Goal: Task Accomplishment & Management: Manage account settings

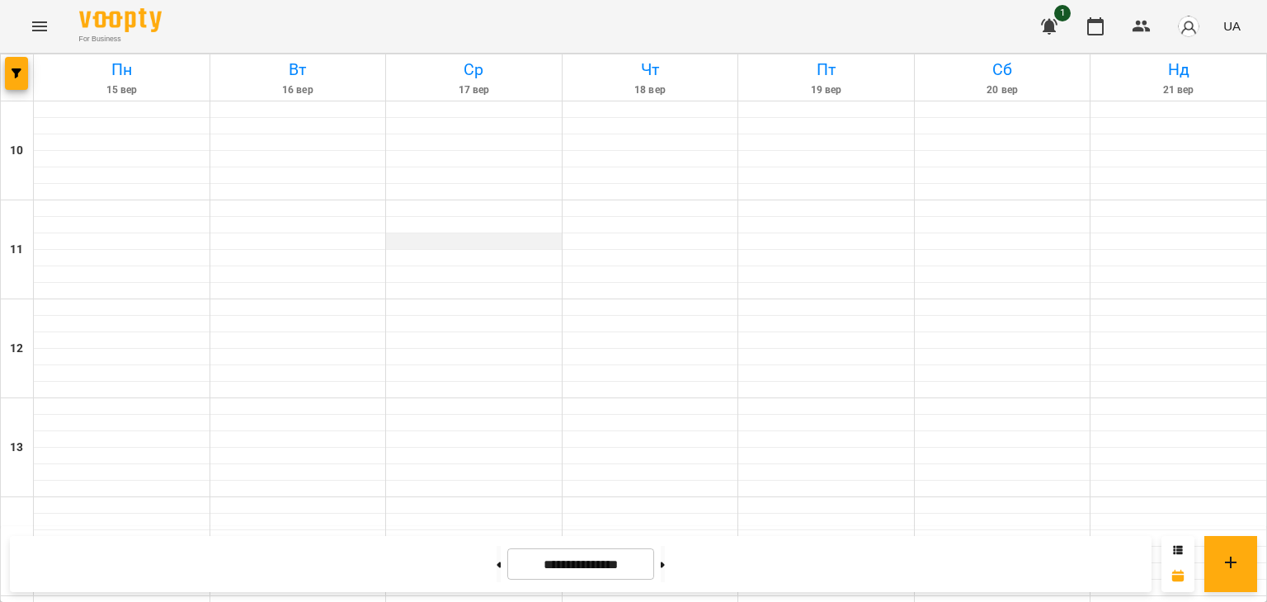
scroll to position [742, 0]
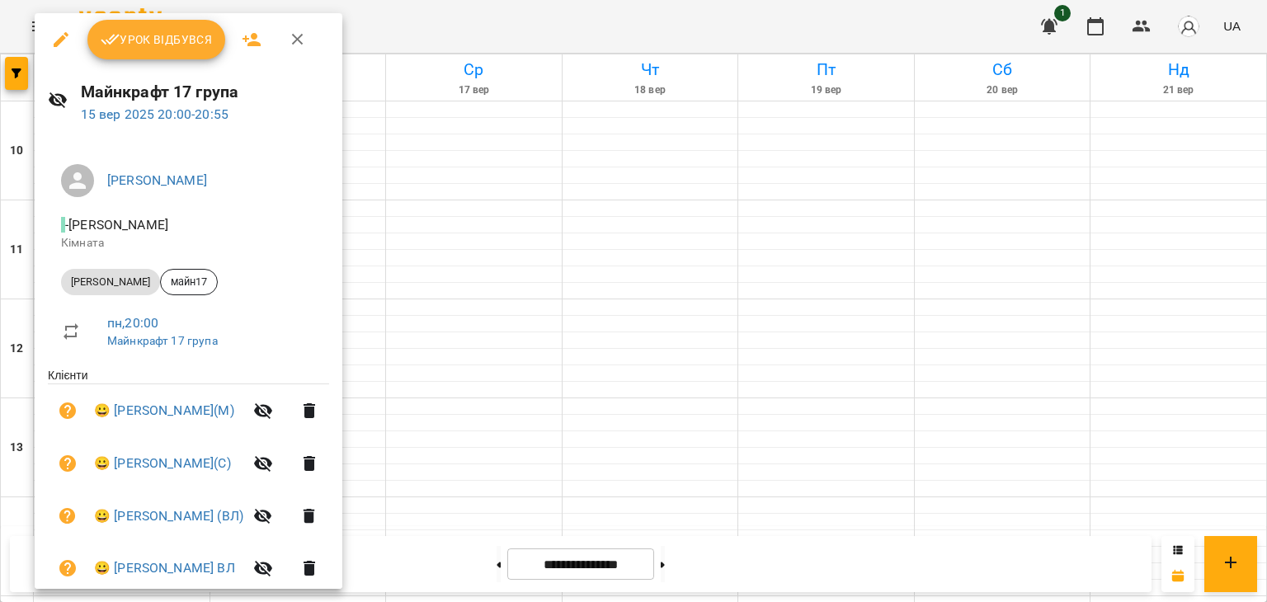
click at [868, 285] on div at bounding box center [633, 301] width 1267 height 602
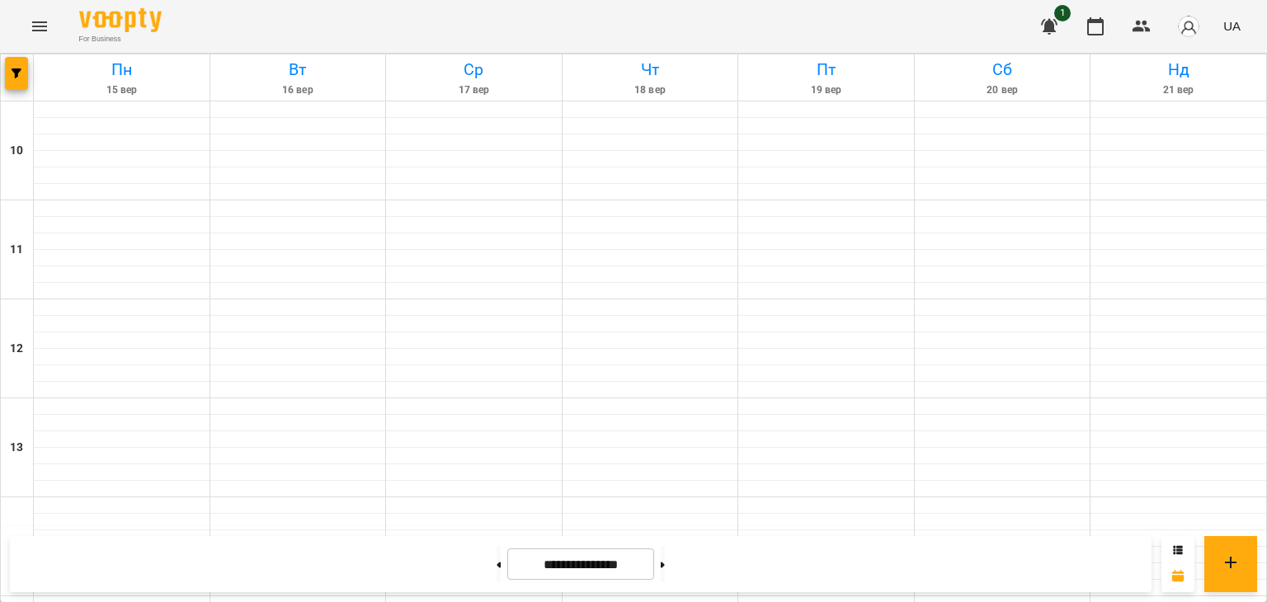
scroll to position [448, 0]
click at [665, 567] on button at bounding box center [663, 564] width 4 height 36
click at [665, 564] on button at bounding box center [663, 564] width 4 height 36
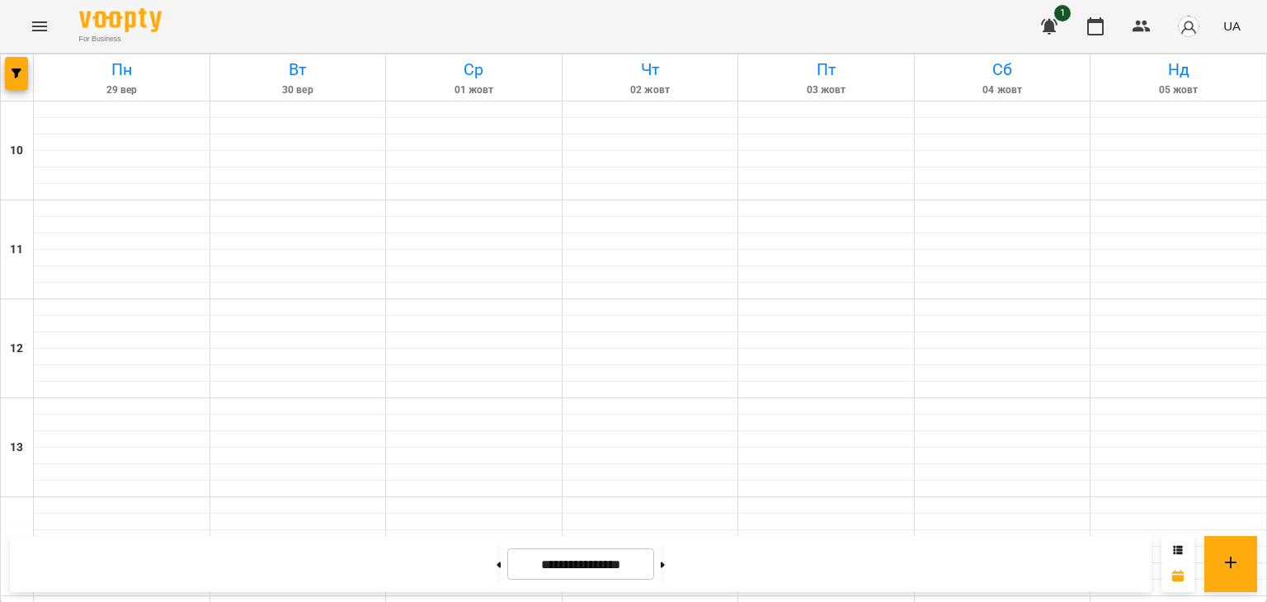
scroll to position [778, 0]
click at [497, 560] on button at bounding box center [499, 564] width 4 height 36
click at [497, 566] on button at bounding box center [499, 564] width 4 height 36
type input "**********"
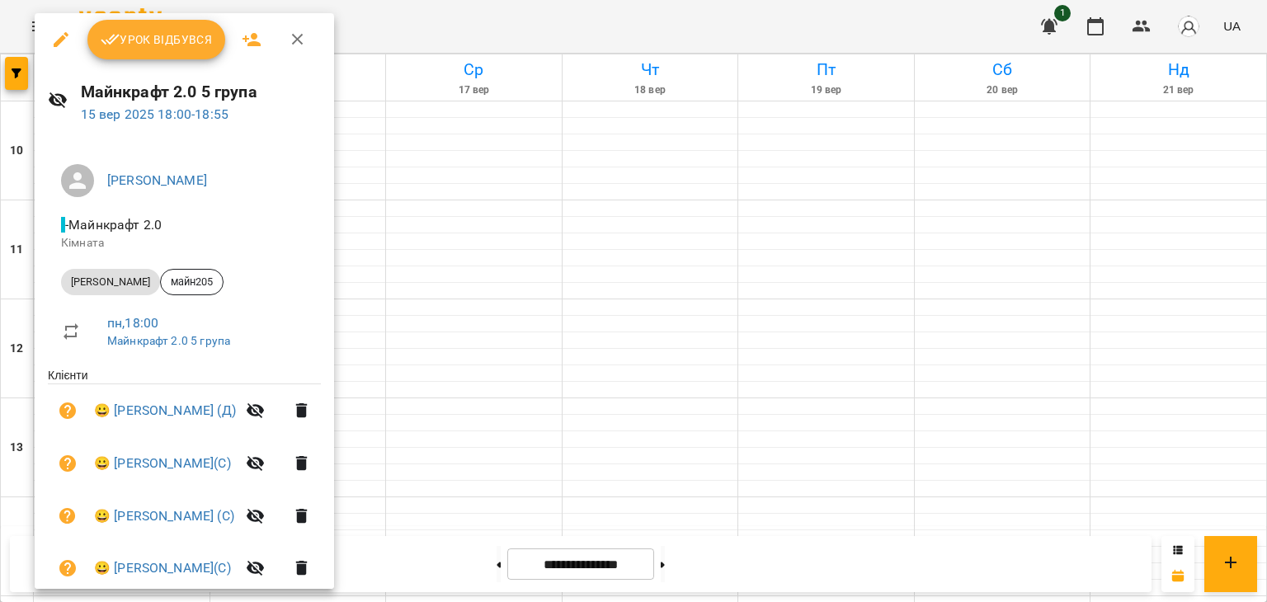
click at [172, 37] on span "Урок відбувся" at bounding box center [157, 40] width 112 height 20
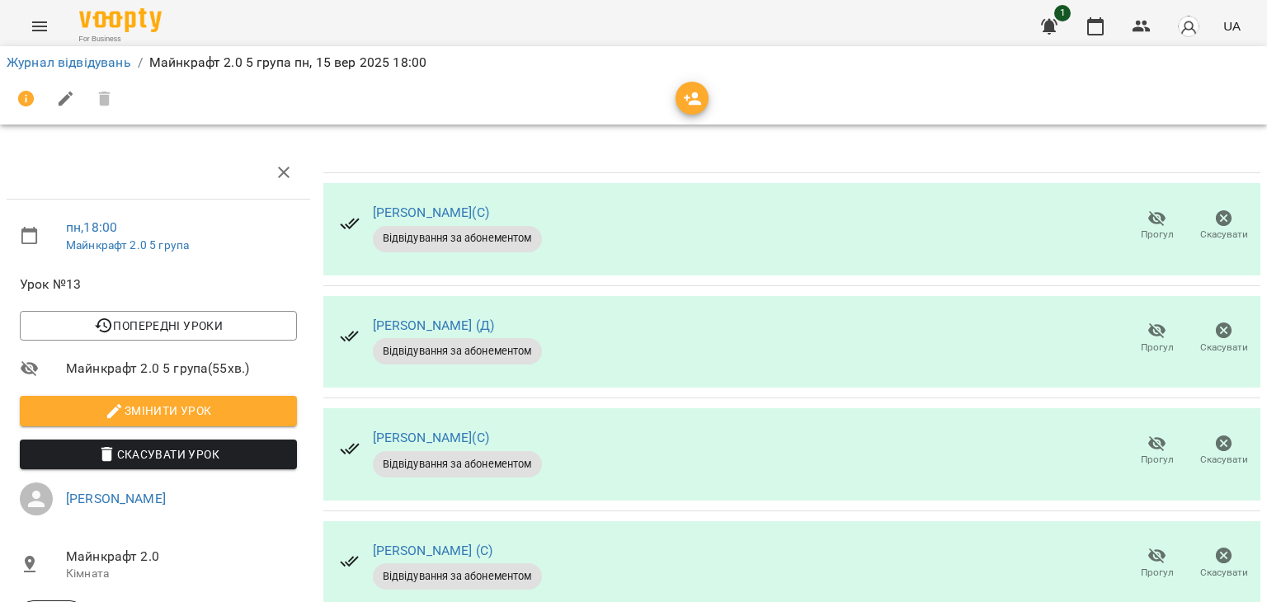
click at [1148, 224] on icon "button" at bounding box center [1157, 219] width 18 height 16
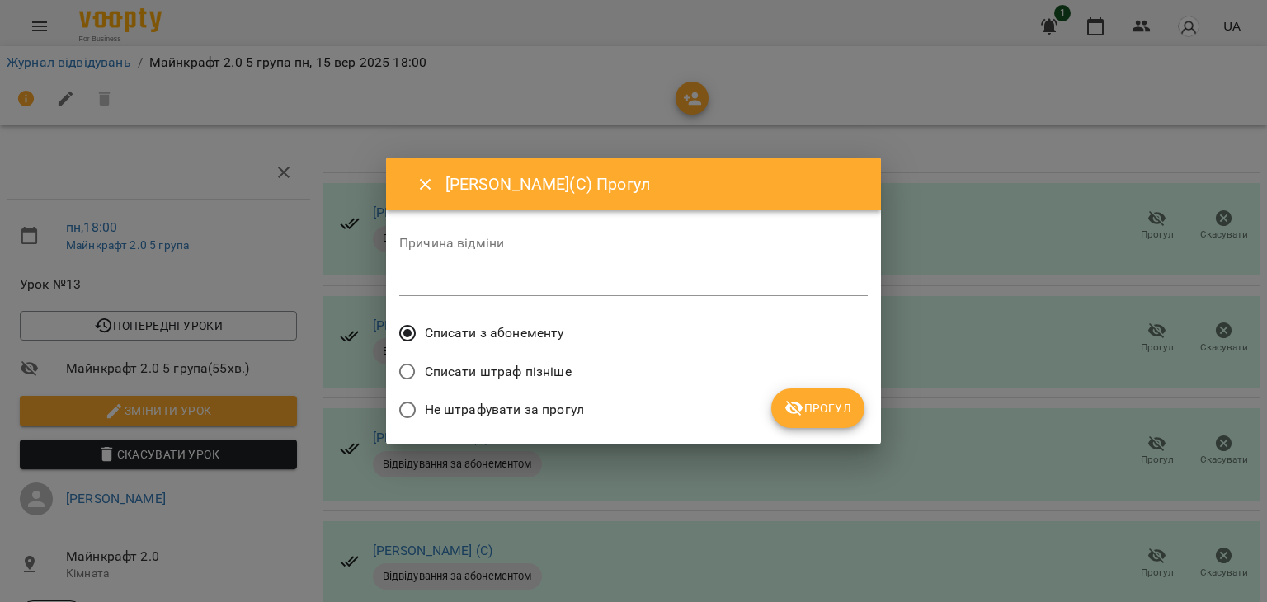
click at [467, 398] on label "Не штрафувати за прогул" at bounding box center [487, 410] width 194 height 35
click at [821, 407] on span "Прогул" at bounding box center [817, 408] width 67 height 20
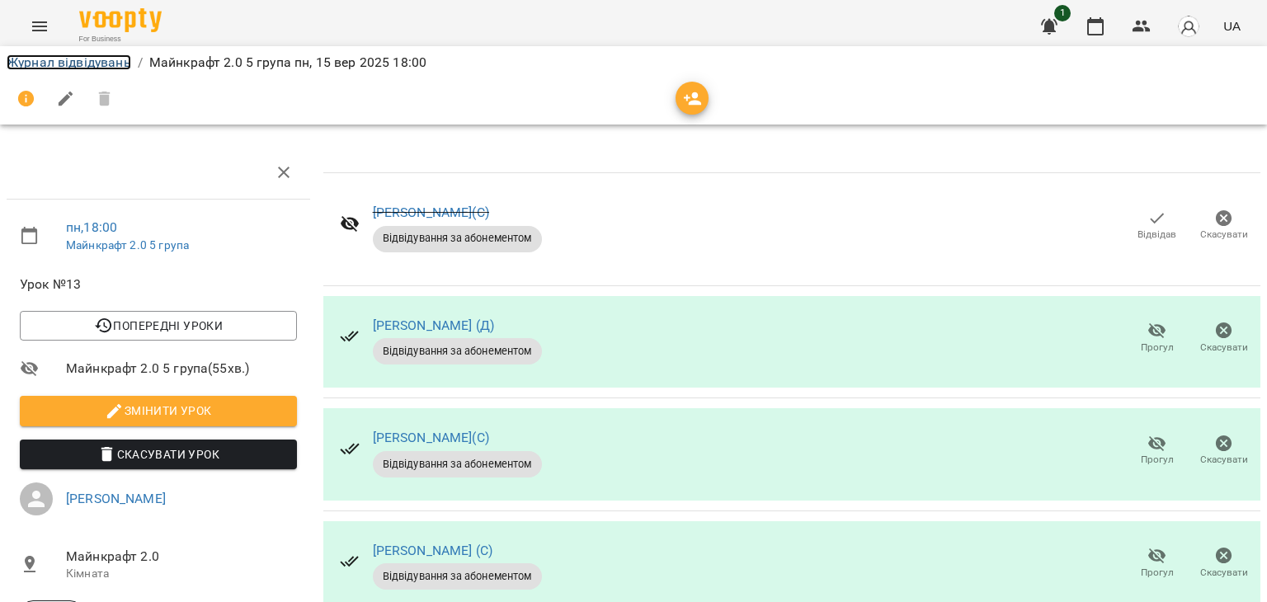
click at [94, 57] on link "Журнал відвідувань" at bounding box center [69, 62] width 125 height 16
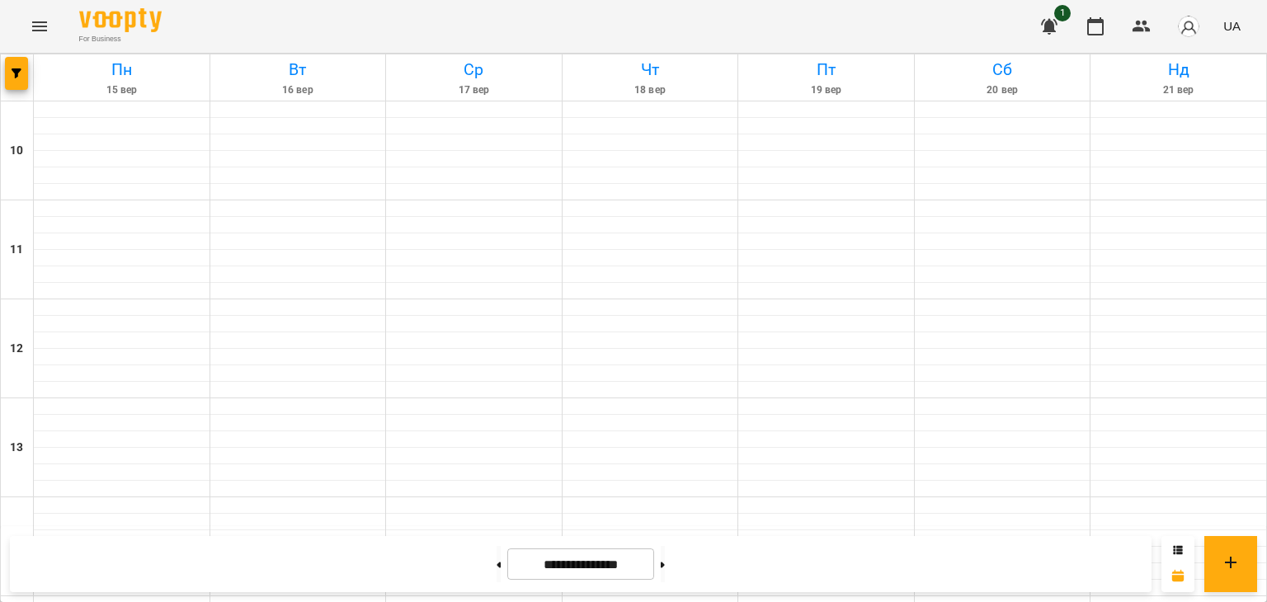
scroll to position [742, 0]
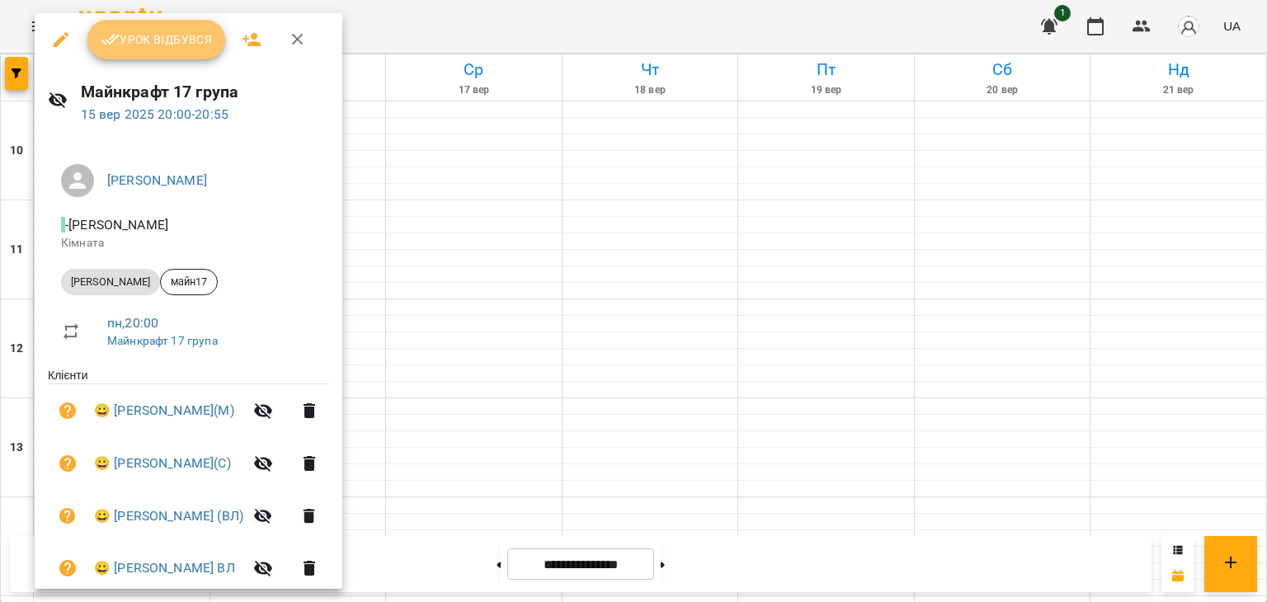
click at [157, 37] on span "Урок відбувся" at bounding box center [157, 40] width 112 height 20
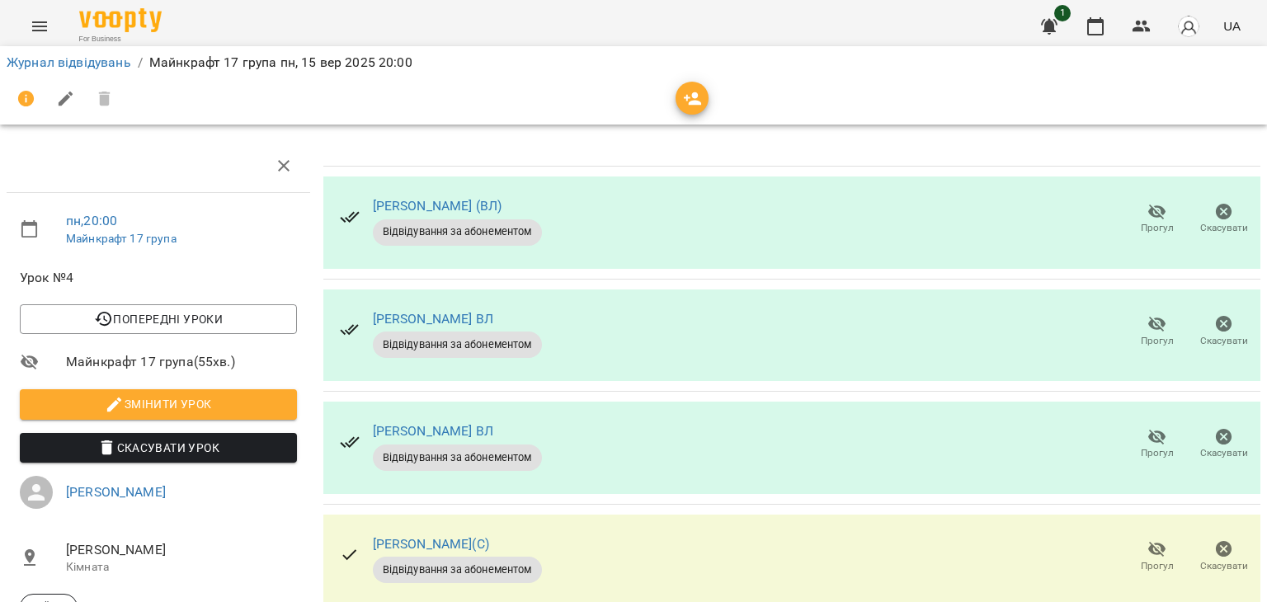
scroll to position [82, 0]
click at [1133, 314] on span "Прогул" at bounding box center [1156, 330] width 47 height 33
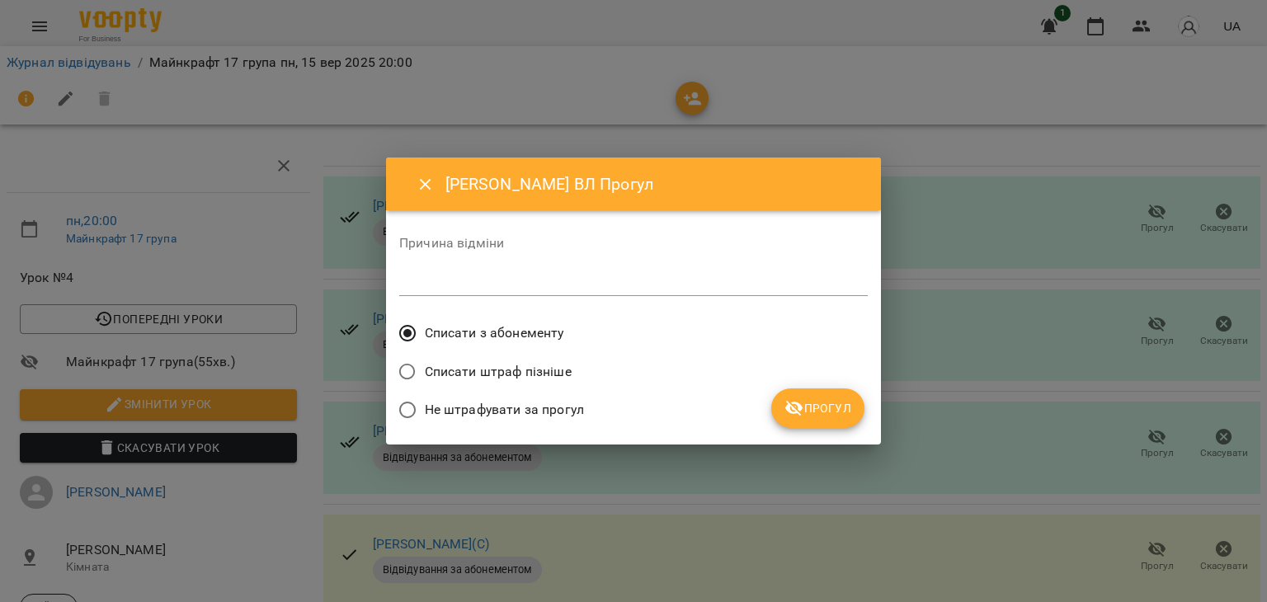
click at [489, 414] on span "Не штрафувати за прогул" at bounding box center [504, 410] width 159 height 20
click at [789, 393] on button "Прогул" at bounding box center [817, 408] width 93 height 40
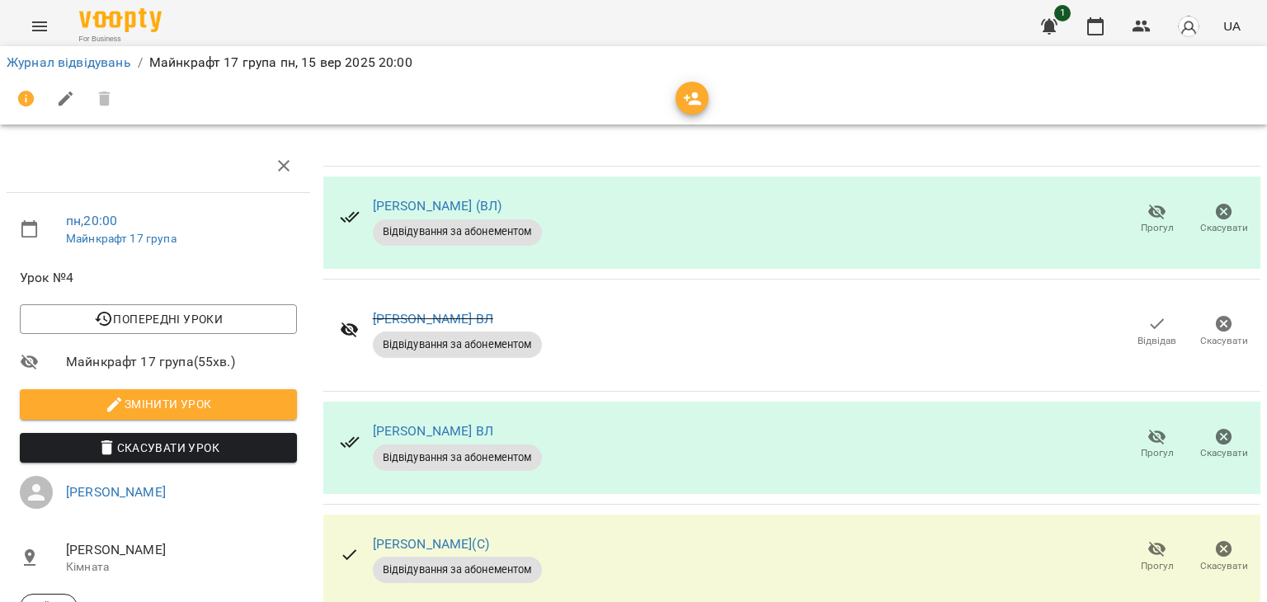
scroll to position [497, 0]
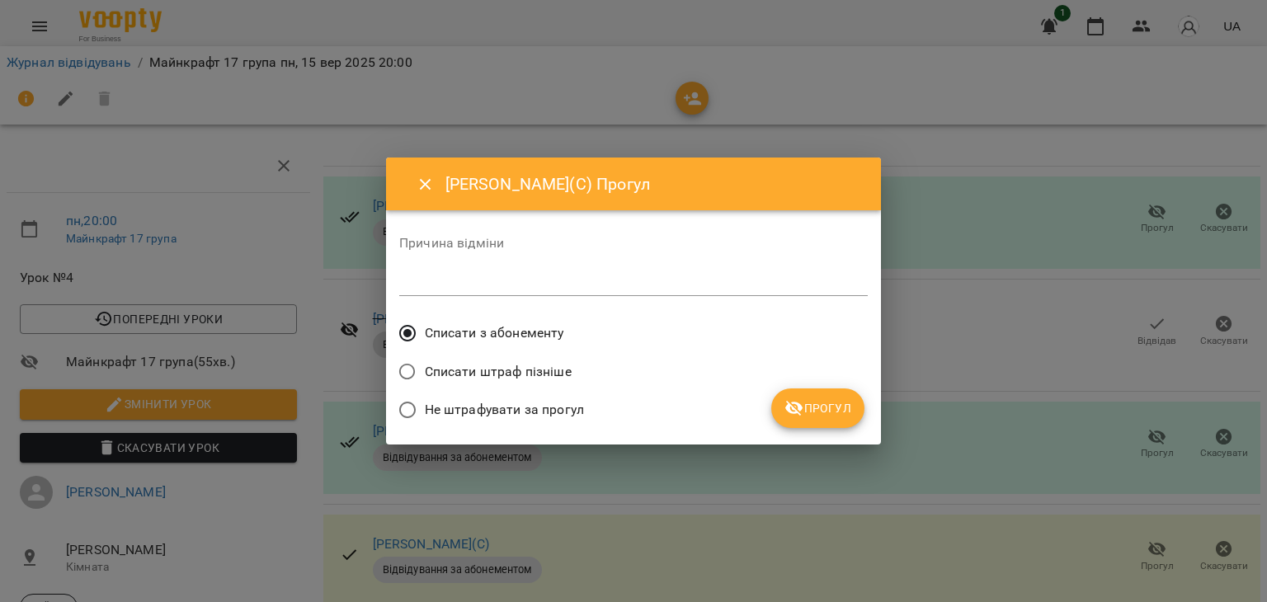
click at [504, 413] on span "Не штрафувати за прогул" at bounding box center [504, 410] width 159 height 20
click at [821, 407] on span "Прогул" at bounding box center [817, 408] width 67 height 20
